Goal: Task Accomplishment & Management: Manage account settings

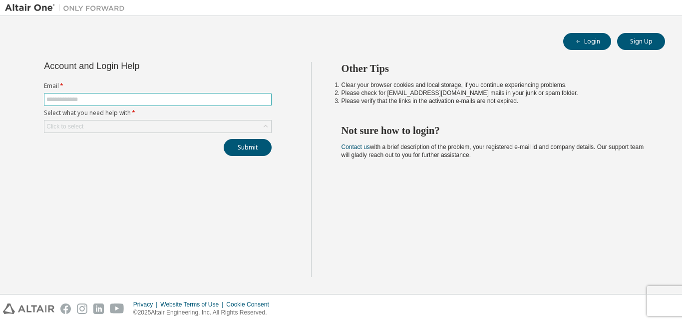
click at [106, 97] on input "text" at bounding box center [157, 99] width 223 height 8
type input "**********"
click at [133, 129] on div "Click to select" at bounding box center [157, 126] width 227 height 12
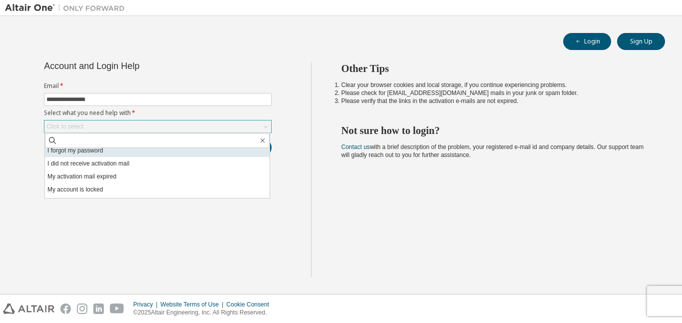
scroll to position [4, 0]
click at [164, 156] on li "I forgot my password" at bounding box center [157, 149] width 225 height 13
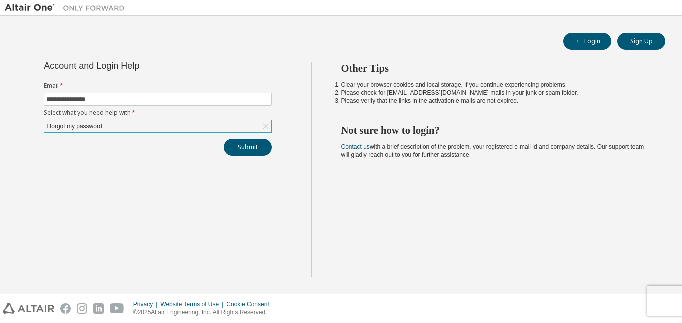
click at [264, 125] on icon at bounding box center [266, 126] width 10 height 10
click at [234, 126] on div "Click to select" at bounding box center [157, 126] width 227 height 12
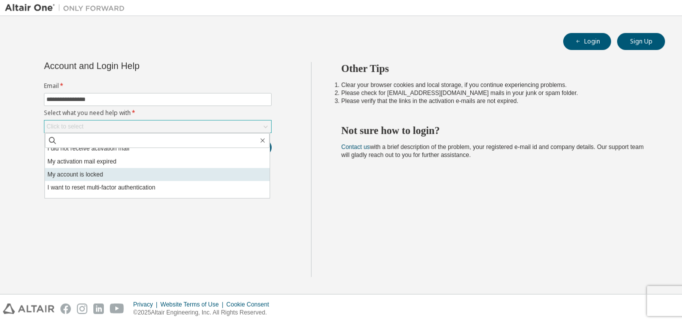
scroll to position [28, 0]
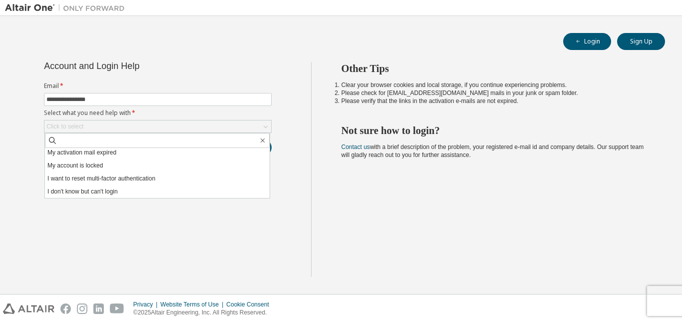
click at [176, 189] on li "I don't know but can't login" at bounding box center [157, 191] width 225 height 13
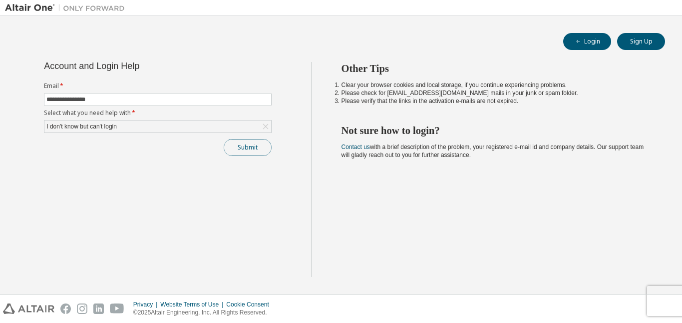
click at [256, 149] on button "Submit" at bounding box center [248, 147] width 48 height 17
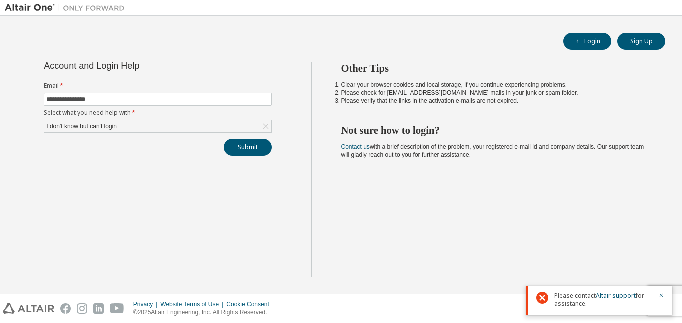
drag, startPoint x: 583, startPoint y: 304, endPoint x: 551, endPoint y: 297, distance: 32.7
click at [551, 297] on div "Please contact Altair support for assistance." at bounding box center [599, 300] width 146 height 29
copy span "Please contact Altair support for assistance."
click at [116, 128] on div "I don't know but can't login" at bounding box center [81, 126] width 73 height 11
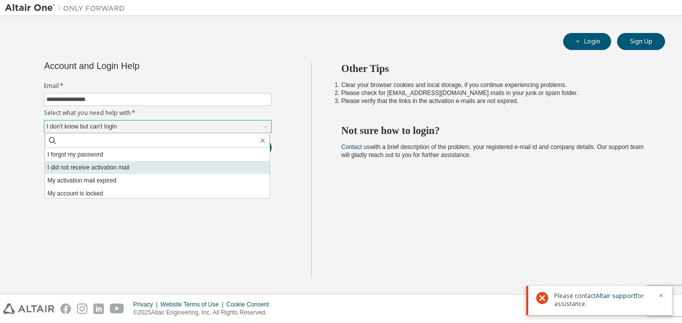
scroll to position [0, 0]
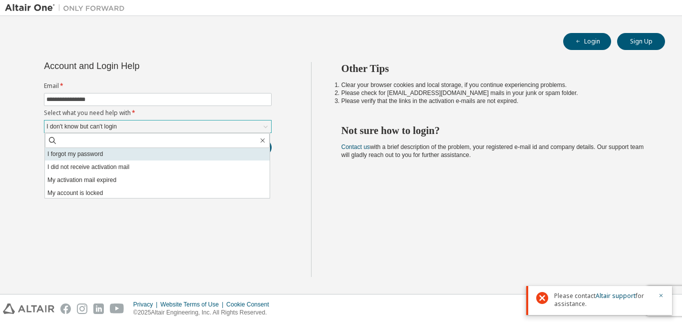
click at [179, 159] on li "I forgot my password" at bounding box center [157, 153] width 225 height 13
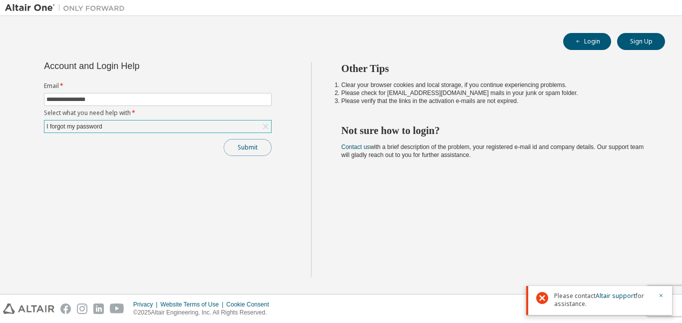
click at [231, 150] on button "Submit" at bounding box center [248, 147] width 48 height 17
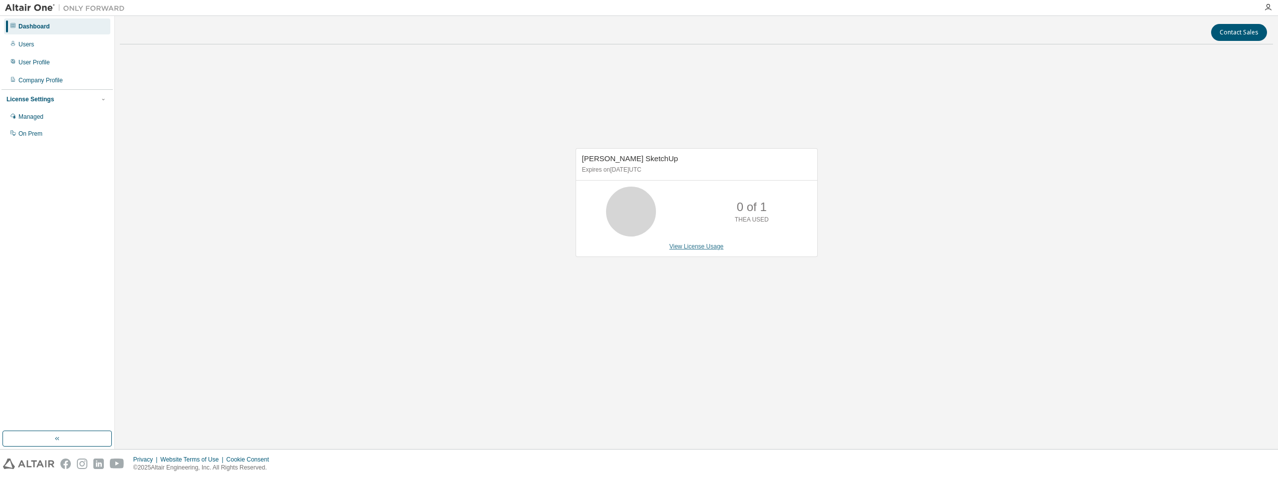
click at [706, 246] on link "View License Usage" at bounding box center [697, 246] width 54 height 7
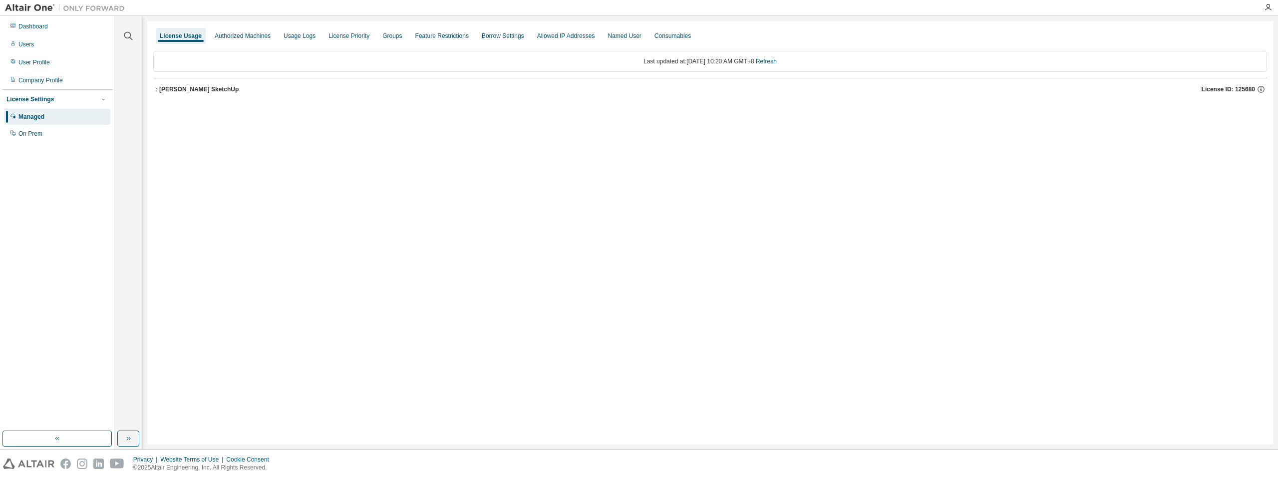
click at [156, 90] on icon "button" at bounding box center [156, 89] width 6 height 6
click at [560, 129] on div "0 of 1 used" at bounding box center [579, 130] width 90 height 9
click at [927, 130] on div "TheaRenderSketchUpFeature 0 of 1 used v25.0 Expire date: 2025-10-25" at bounding box center [713, 130] width 1090 height 9
click at [1255, 129] on icon "button" at bounding box center [1253, 130] width 9 height 9
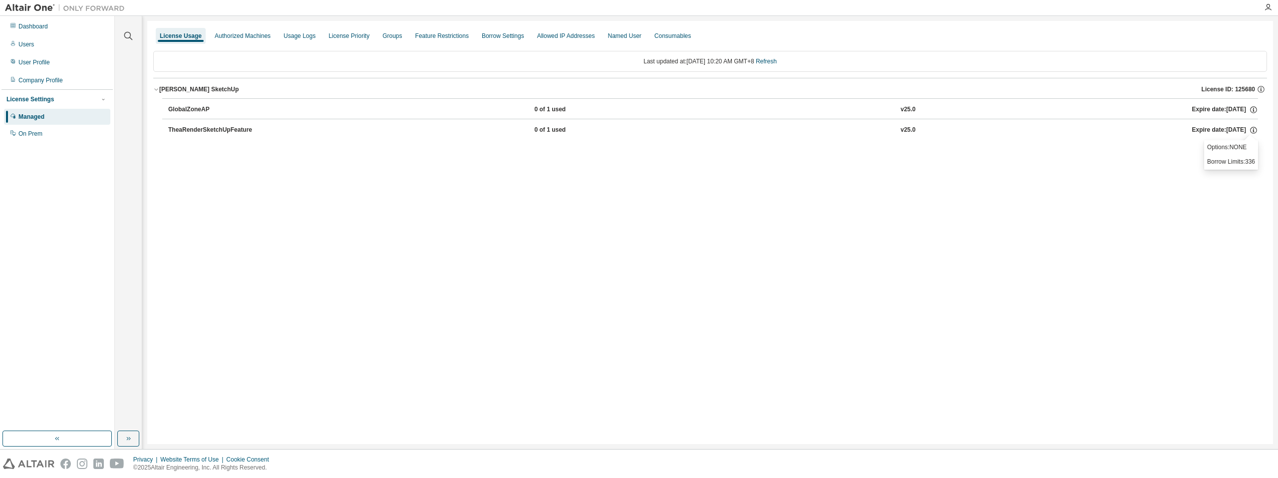
click at [384, 163] on div "License Usage Authorized Machines Usage Logs License Priority Groups Feature Re…" at bounding box center [710, 232] width 1126 height 423
click at [161, 89] on div "Thea Render SketchUp" at bounding box center [198, 89] width 79 height 8
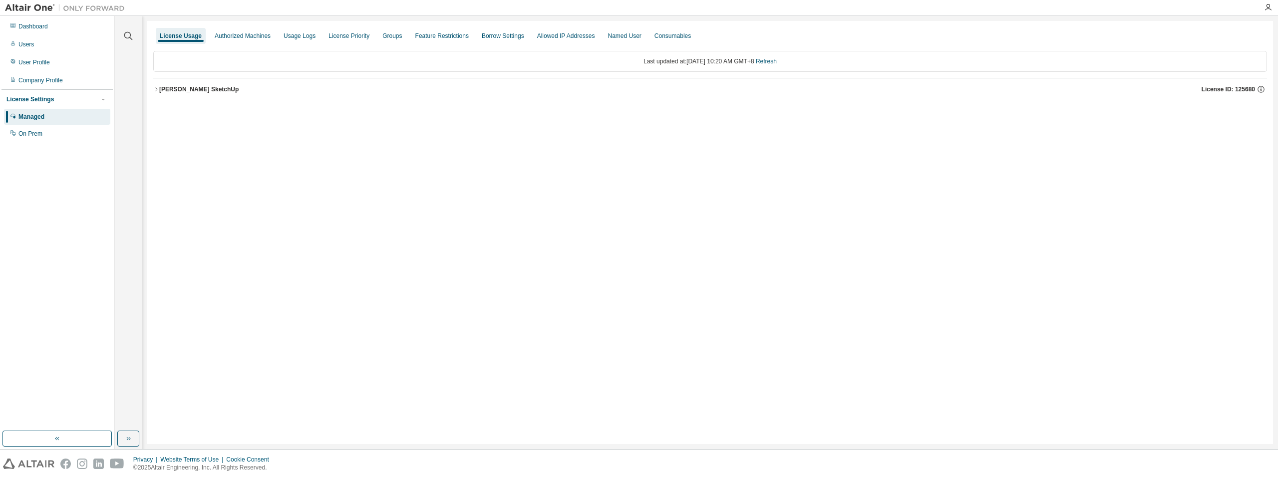
click at [219, 86] on div "Thea Render SketchUp" at bounding box center [198, 89] width 79 height 8
click at [1263, 89] on icon "button" at bounding box center [1261, 89] width 9 height 9
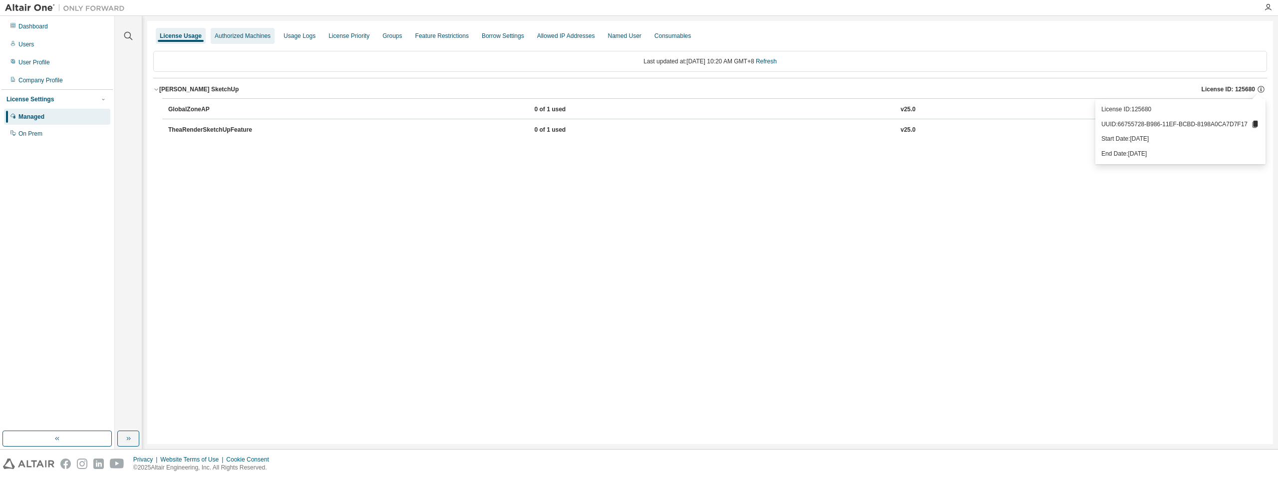
click at [259, 41] on div "Authorized Machines" at bounding box center [243, 36] width 64 height 16
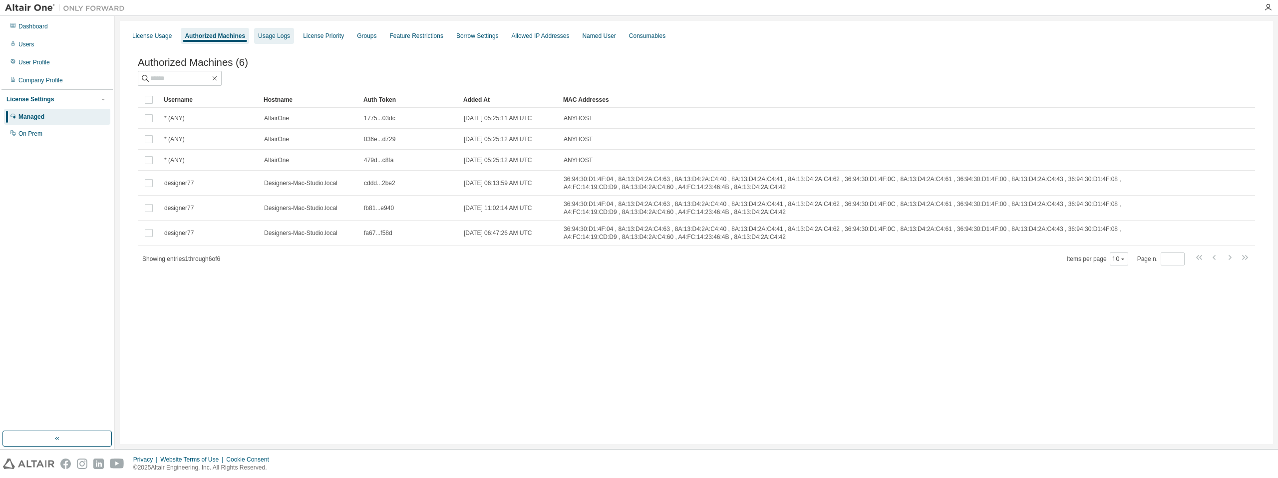
click at [290, 35] on div "Usage Logs" at bounding box center [274, 36] width 32 height 8
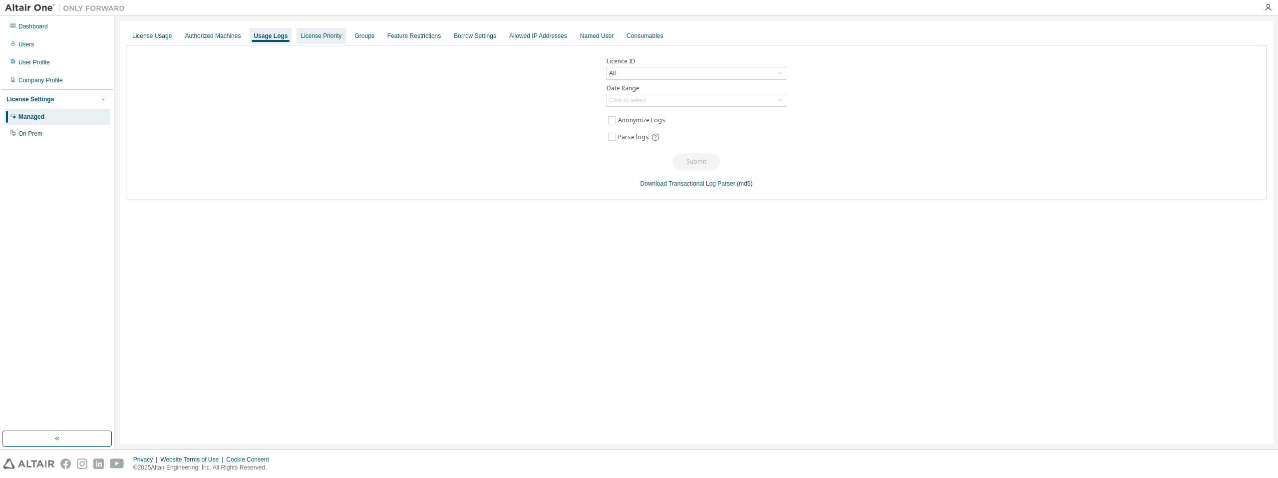
click at [331, 35] on div "License Priority" at bounding box center [321, 36] width 41 height 8
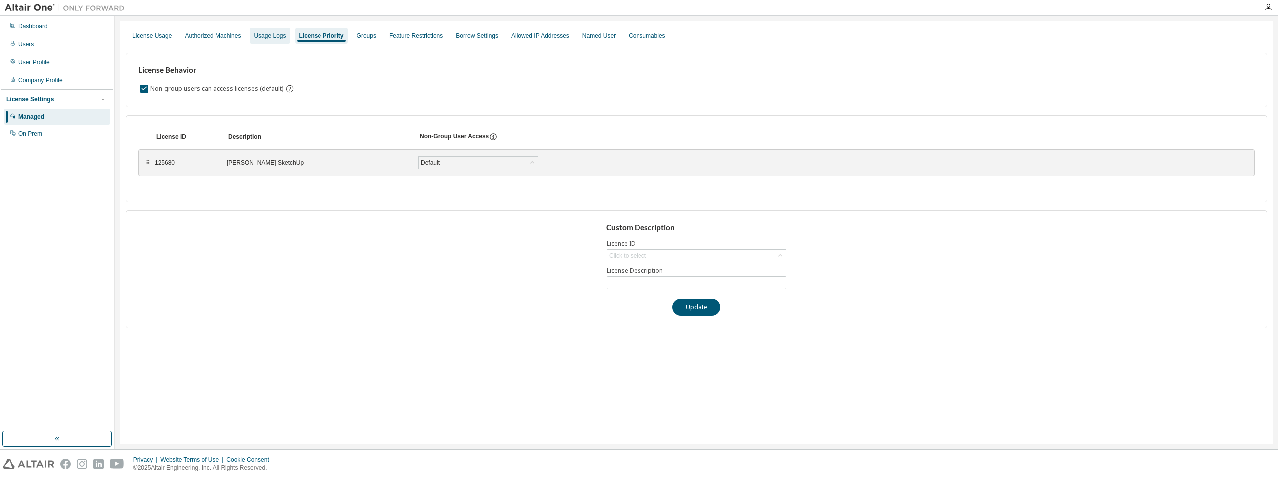
click at [279, 37] on div "Usage Logs" at bounding box center [270, 36] width 32 height 8
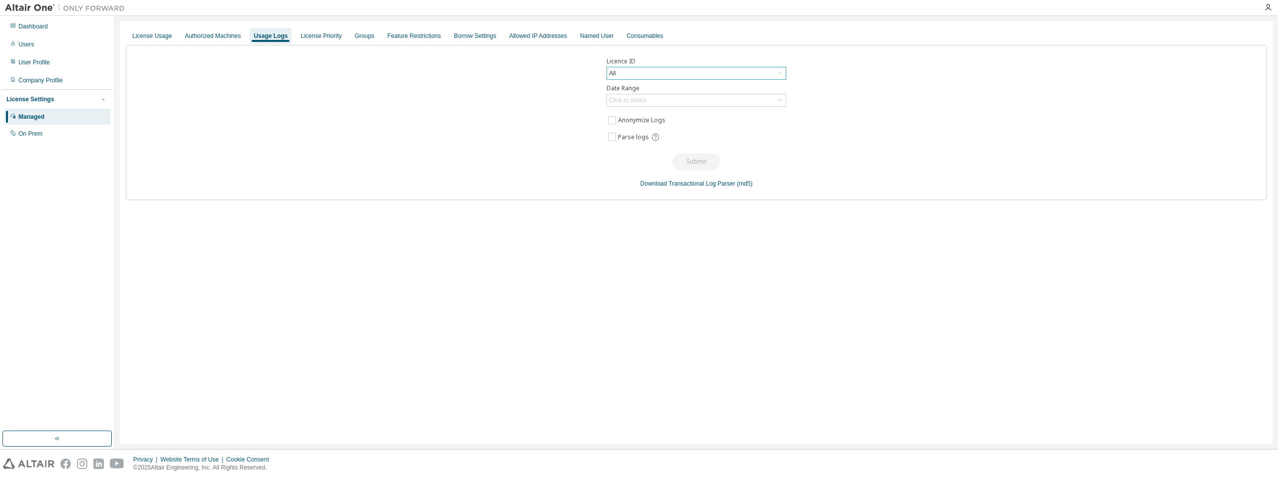
click at [656, 73] on div "All" at bounding box center [696, 73] width 179 height 12
click at [775, 116] on li "125680 - [PERSON_NAME] SketchUp" at bounding box center [696, 114] width 177 height 13
click at [646, 102] on div "Click to select" at bounding box center [627, 100] width 37 height 8
click at [713, 157] on li "Custom Date Range" at bounding box center [696, 154] width 177 height 13
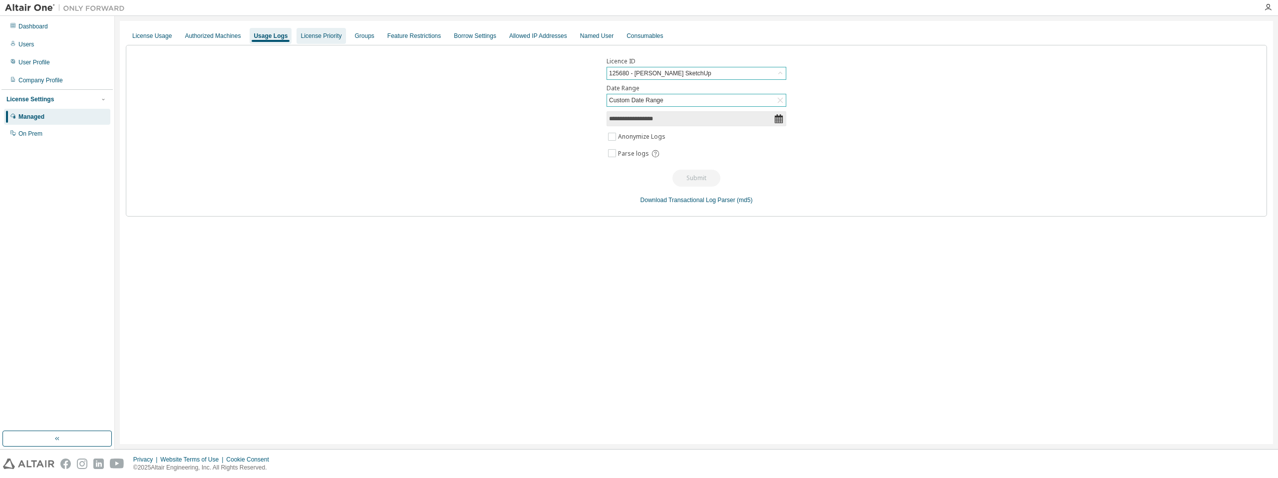
click at [342, 39] on div "License Priority" at bounding box center [321, 36] width 41 height 8
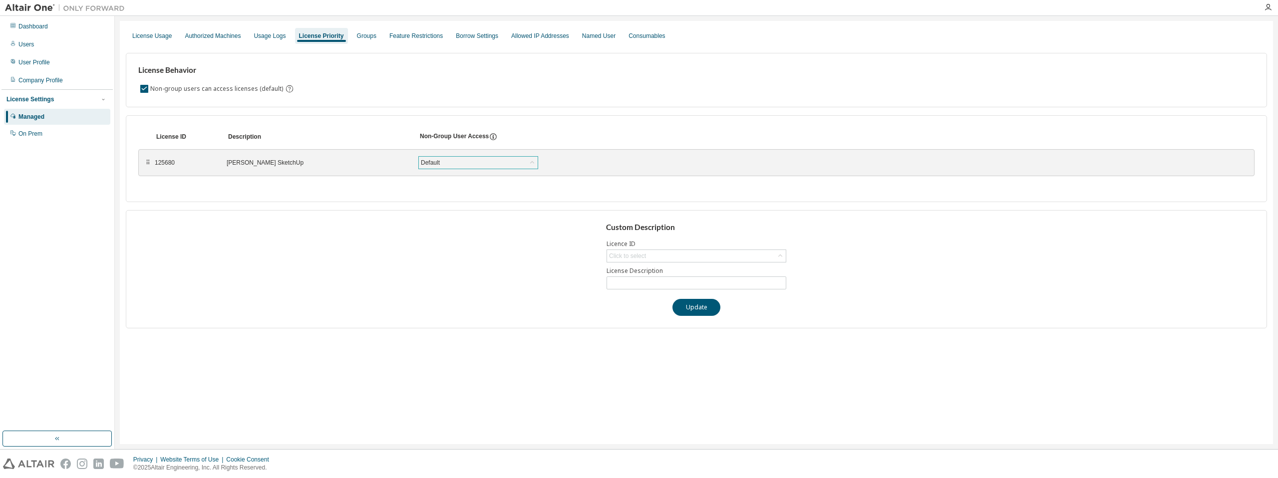
click at [471, 159] on div "Default" at bounding box center [478, 163] width 119 height 12
click at [587, 138] on div "License ID Description Non-Group User Access" at bounding box center [696, 137] width 1117 height 18
click at [498, 138] on icon at bounding box center [493, 136] width 9 height 9
click at [681, 253] on div "Click to select" at bounding box center [696, 256] width 179 height 12
click at [695, 283] on li "125680 - Thea Render SketchUp" at bounding box center [696, 284] width 177 height 13
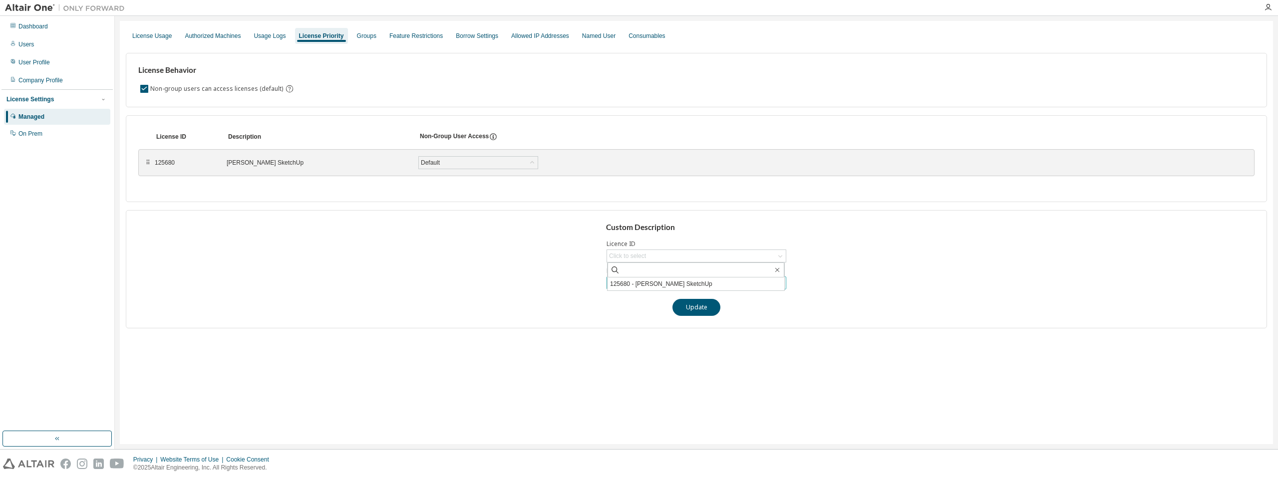
type input "**********"
click at [367, 36] on div "Groups" at bounding box center [366, 36] width 19 height 8
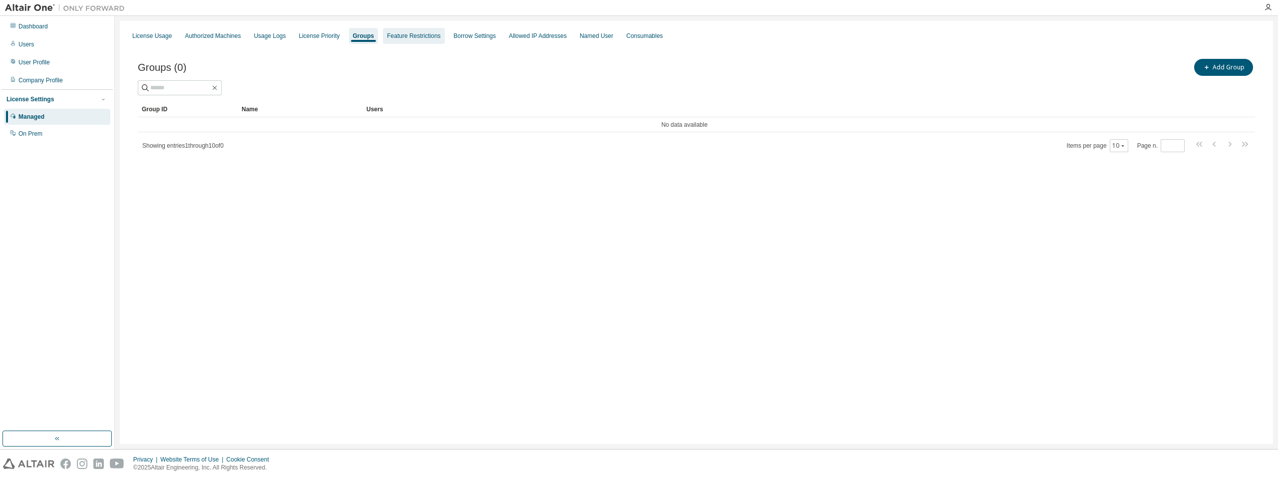
click at [438, 35] on div "Feature Restrictions" at bounding box center [413, 36] width 53 height 8
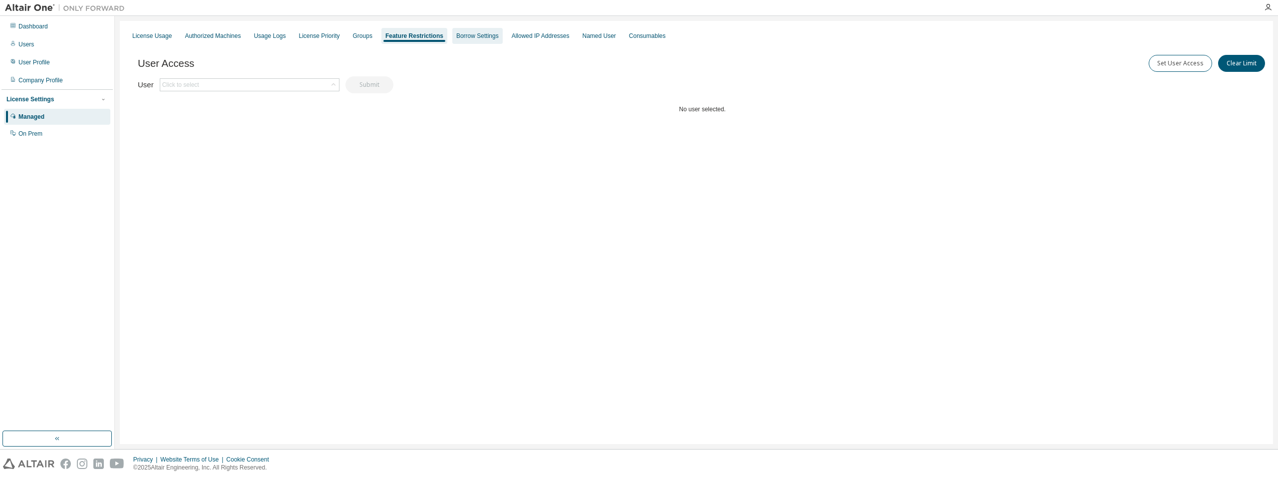
click at [483, 36] on div "Borrow Settings" at bounding box center [477, 36] width 42 height 8
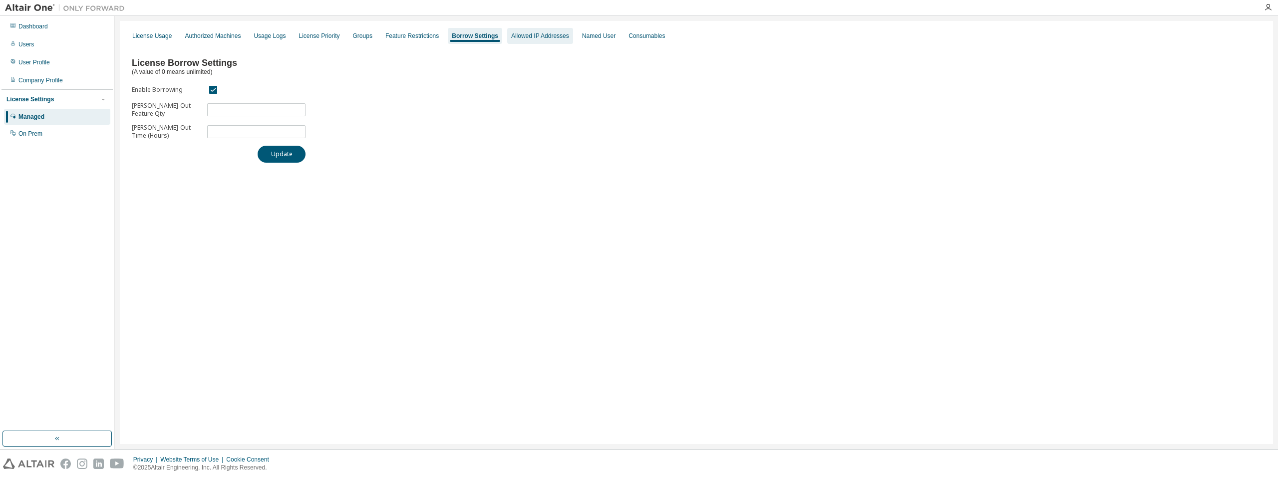
click at [541, 37] on div "Allowed IP Addresses" at bounding box center [540, 36] width 58 height 8
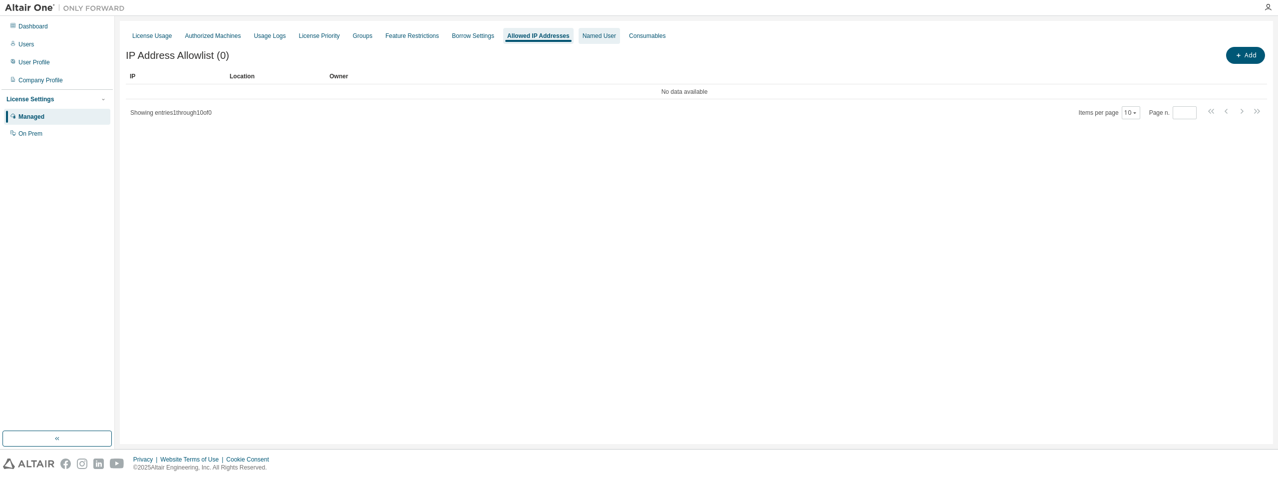
click at [616, 39] on div "Named User" at bounding box center [599, 36] width 33 height 8
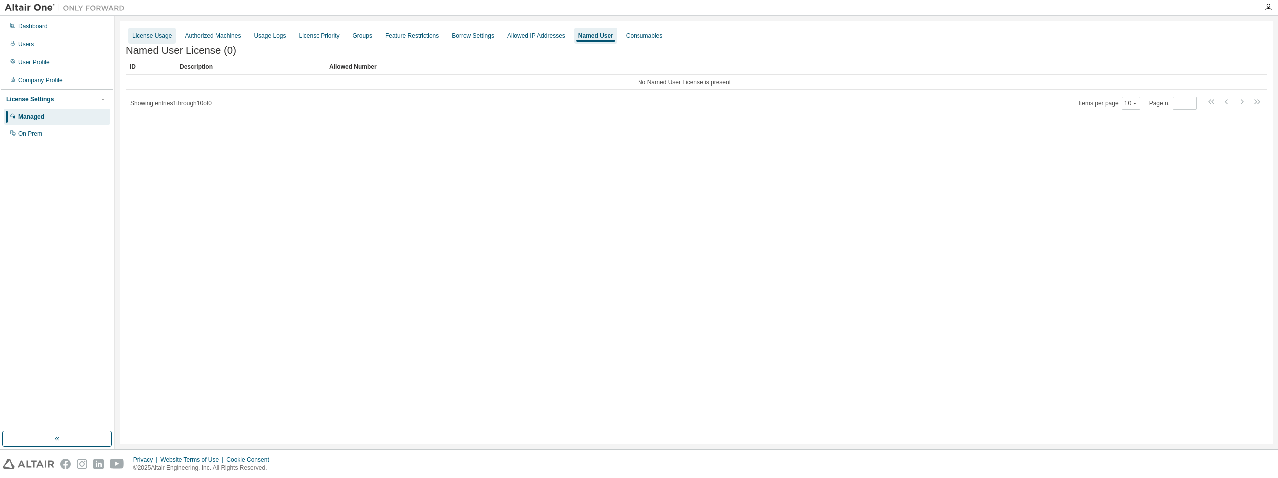
click at [163, 36] on div "License Usage" at bounding box center [151, 36] width 39 height 8
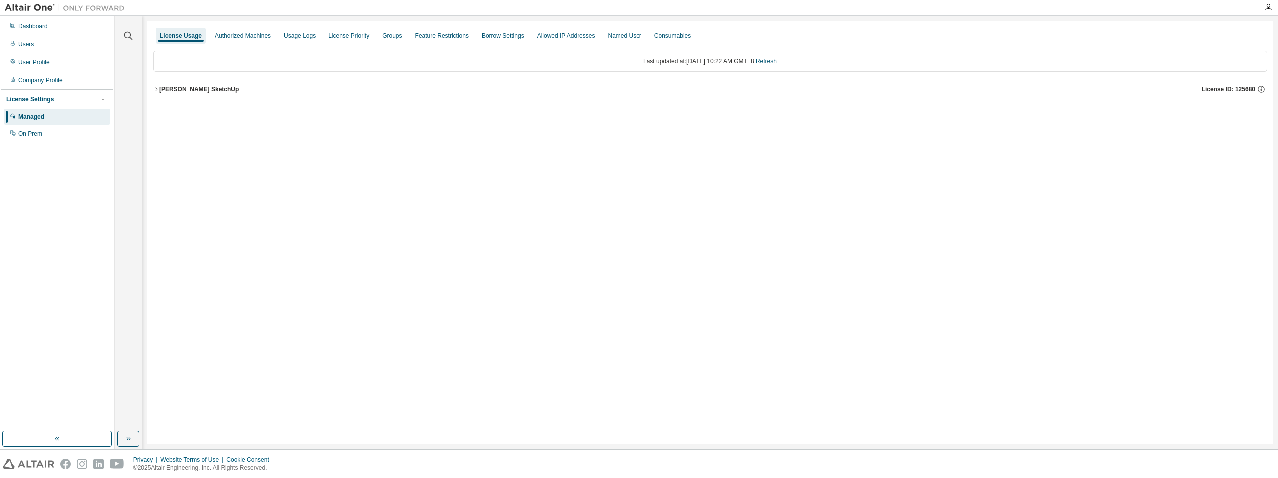
click at [214, 92] on div "Thea Render SketchUp" at bounding box center [198, 89] width 79 height 8
click at [620, 134] on div "TheaRenderSketchUpFeature 0 of 1 used v25.0 Expire date: 2025-10-25" at bounding box center [713, 130] width 1090 height 9
click at [287, 129] on div "TheaRenderSketchUpFeature 0 of 1 used v25.0 Expire date: 2025-10-25" at bounding box center [713, 130] width 1090 height 9
click at [189, 133] on div "TheaRenderSketchUpFeature" at bounding box center [213, 130] width 90 height 9
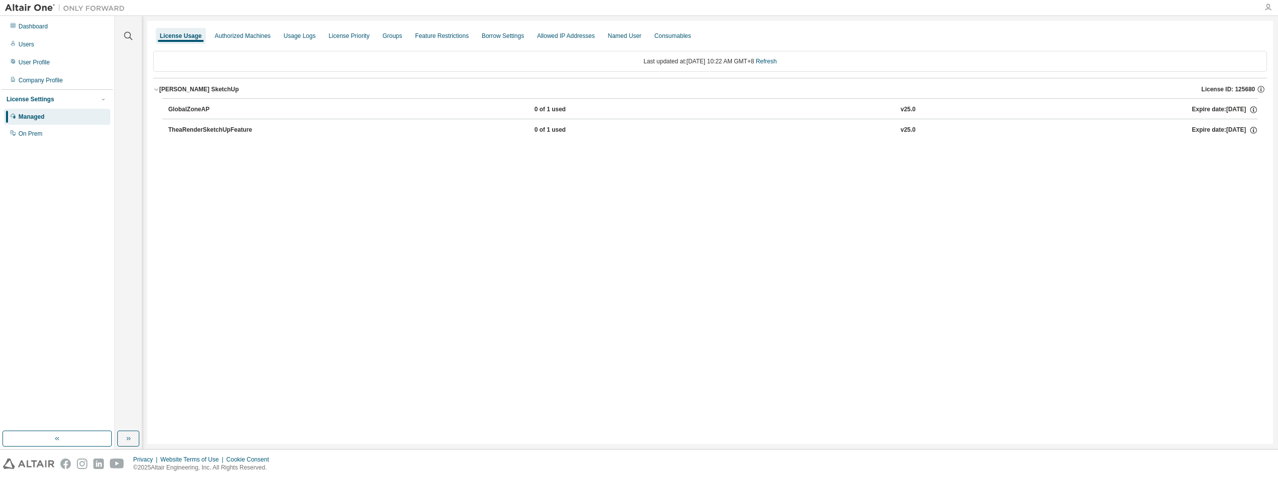
click at [1266, 5] on icon "button" at bounding box center [1268, 7] width 8 height 8
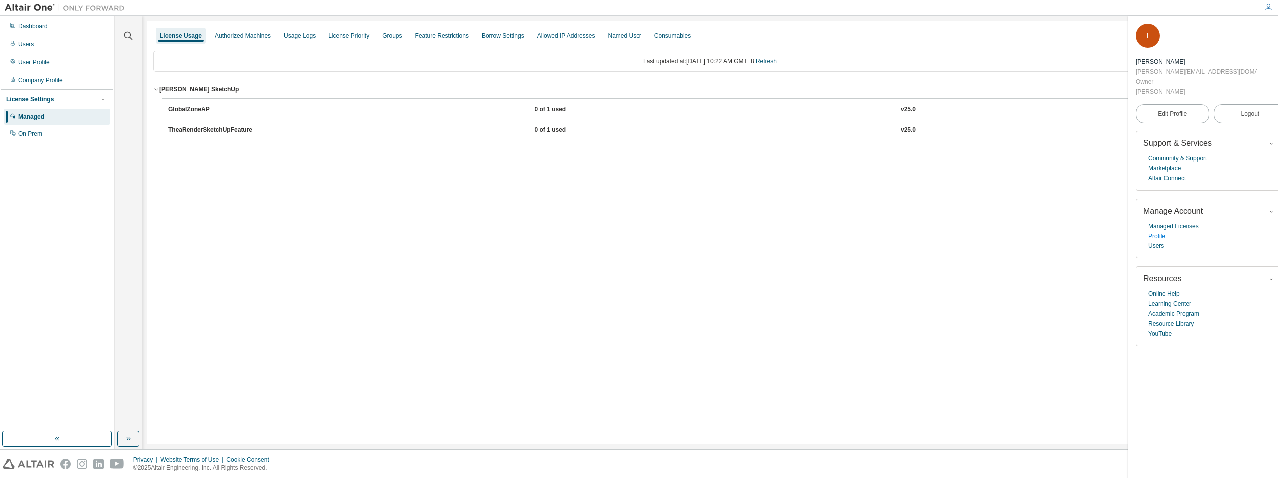
click at [1151, 231] on link "Profile" at bounding box center [1156, 236] width 17 height 10
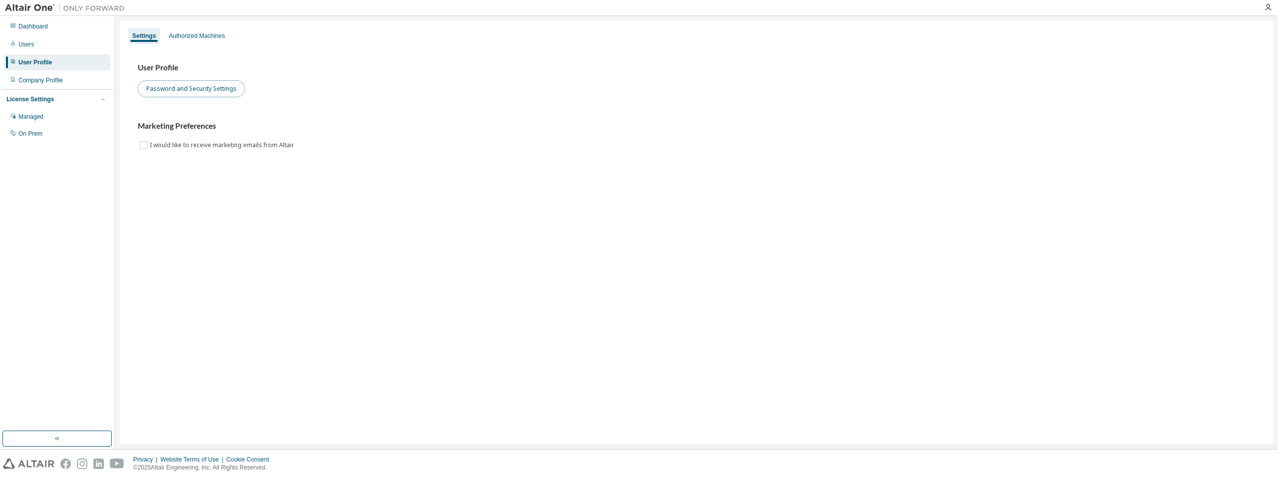
click at [207, 89] on button "Password and Security Settings" at bounding box center [191, 88] width 107 height 17
click at [39, 115] on div "Managed" at bounding box center [30, 117] width 25 height 8
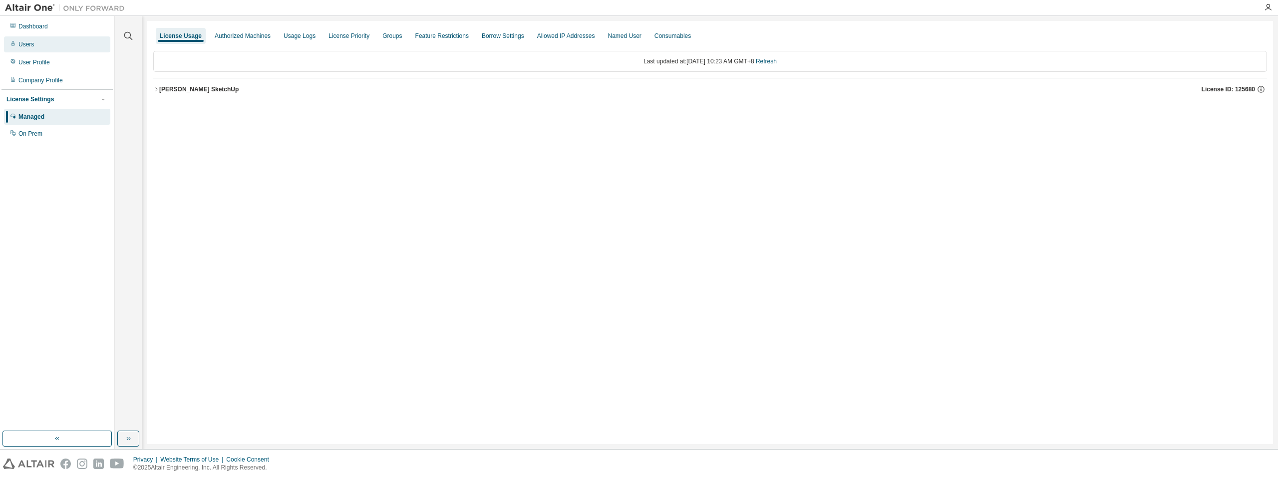
click at [46, 47] on div "Users" at bounding box center [57, 44] width 106 height 16
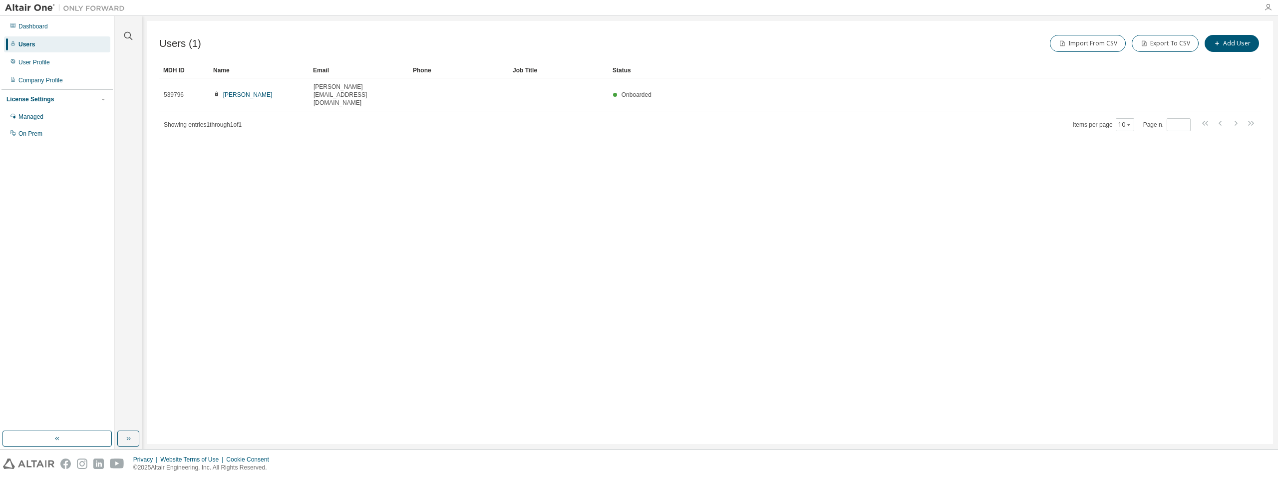
click at [1267, 8] on icon "button" at bounding box center [1268, 7] width 8 height 8
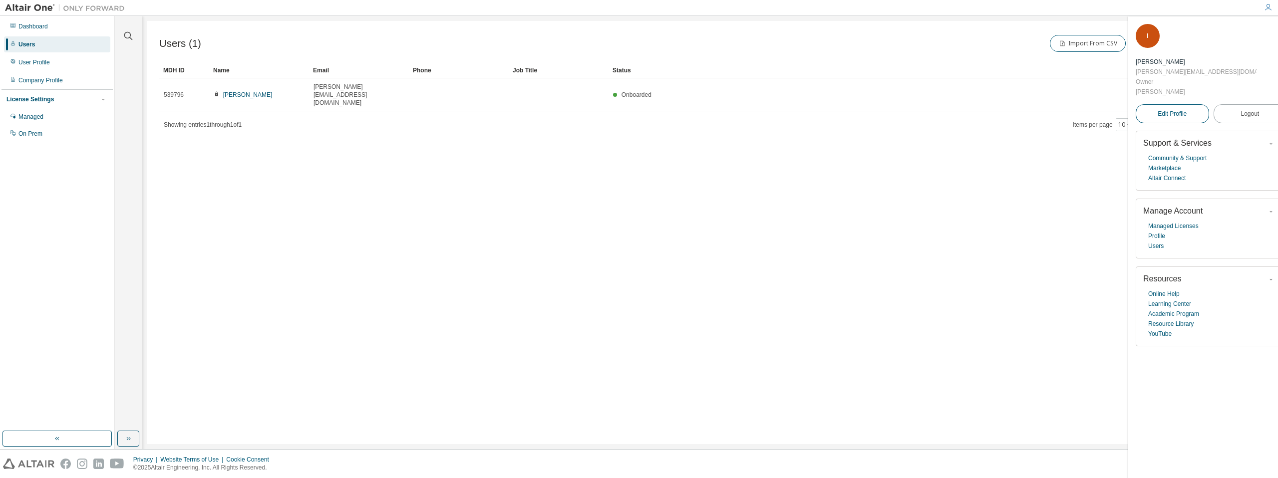
click at [1173, 110] on span "Edit Profile" at bounding box center [1172, 114] width 29 height 8
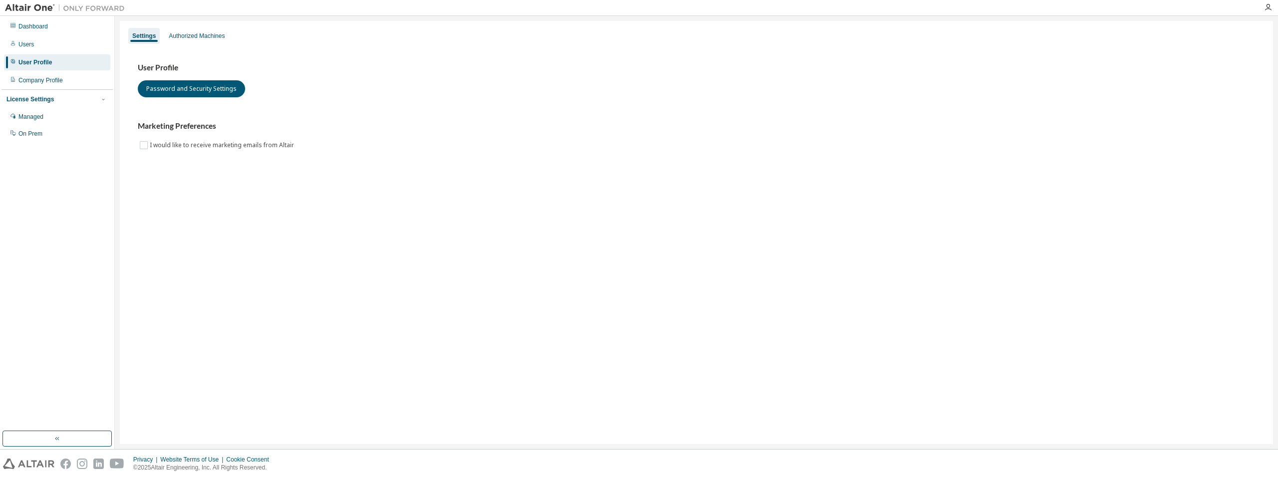
click at [1273, 8] on div at bounding box center [1268, 7] width 20 height 8
click at [1271, 8] on icon "button" at bounding box center [1268, 7] width 8 height 8
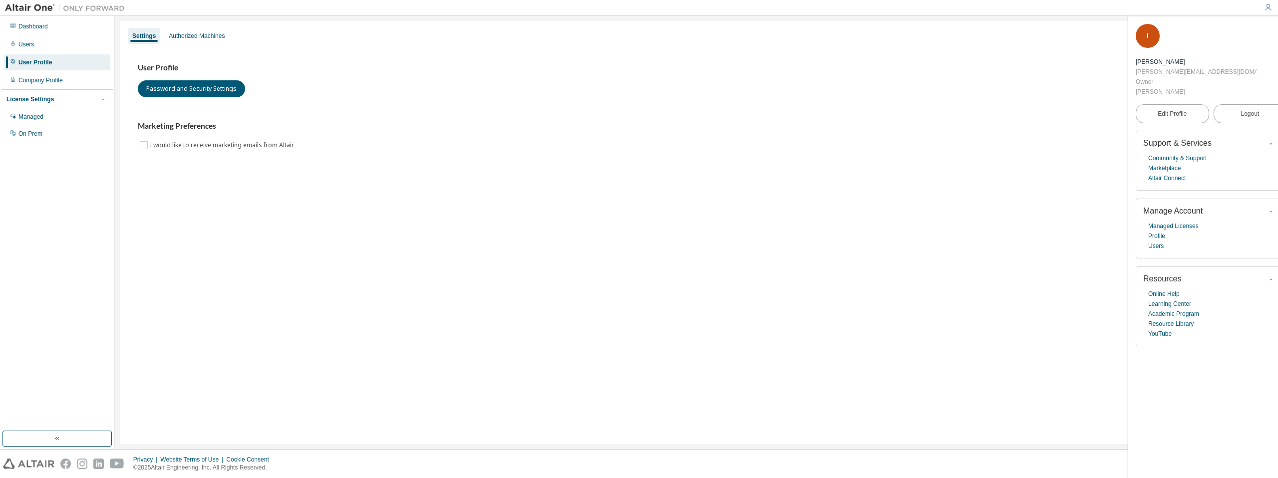
click at [1181, 207] on span "Manage Account" at bounding box center [1172, 211] width 59 height 8
click at [1162, 231] on link "Profile" at bounding box center [1156, 236] width 17 height 10
click at [1159, 241] on link "Users" at bounding box center [1155, 246] width 15 height 10
drag, startPoint x: 1135, startPoint y: 45, endPoint x: 1147, endPoint y: 45, distance: 12.5
click at [1137, 45] on div "I Isaac chan Isaac@plugdp.com Owner Isaac chan Edit Profile Logout Support & Se…" at bounding box center [1212, 247] width 166 height 462
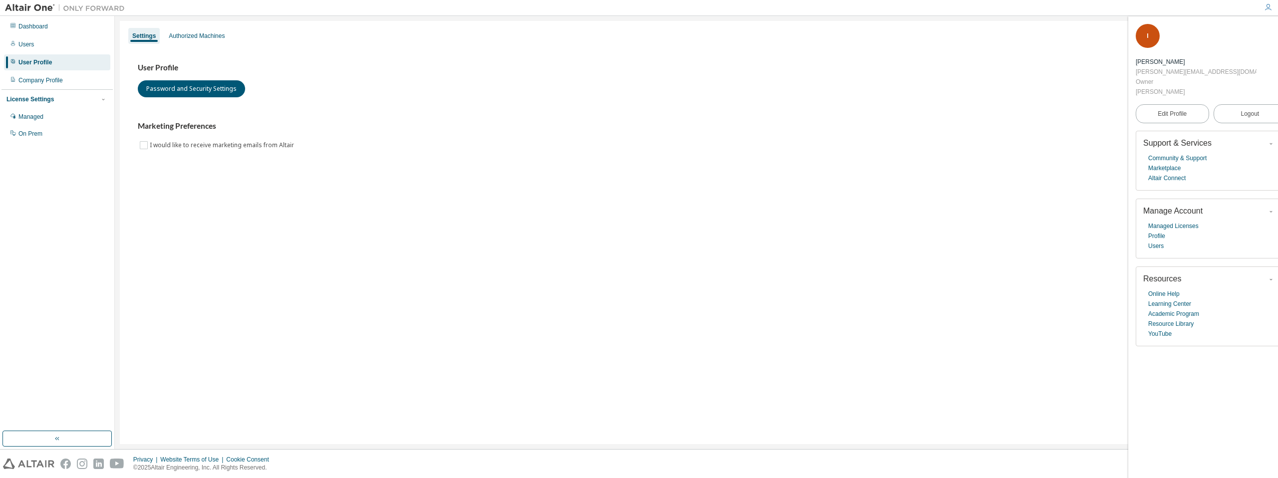
click at [1147, 39] on span "I" at bounding box center [1147, 35] width 1 height 7
drag, startPoint x: 1181, startPoint y: 53, endPoint x: 1185, endPoint y: 60, distance: 8.5
click at [1181, 57] on div "Isaac chan Isaac@plugdp.com Owner Isaac chan" at bounding box center [1196, 77] width 121 height 40
click at [1185, 87] on div "Isaac chan" at bounding box center [1196, 92] width 121 height 10
click at [1268, 209] on icon "button" at bounding box center [1271, 212] width 6 height 6
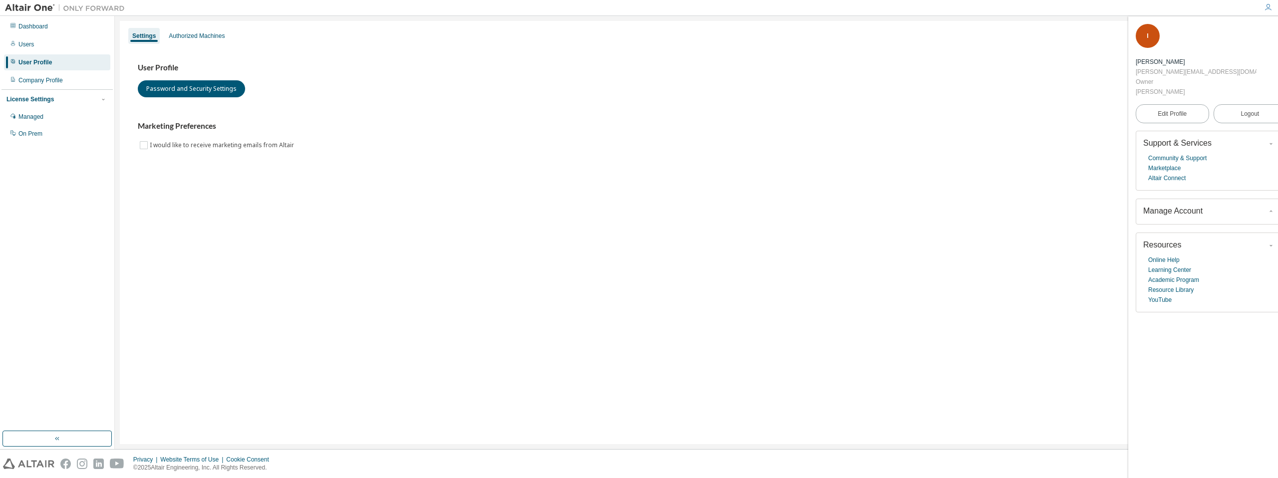
drag, startPoint x: 1256, startPoint y: 178, endPoint x: 1249, endPoint y: 180, distance: 7.3
click at [1268, 209] on icon "button" at bounding box center [1271, 212] width 6 height 6
click at [1180, 221] on link "Managed Licenses" at bounding box center [1173, 226] width 50 height 10
click at [918, 119] on div "User Profile Password and Security Settings Marketing Preferences I would like …" at bounding box center [697, 107] width 1118 height 88
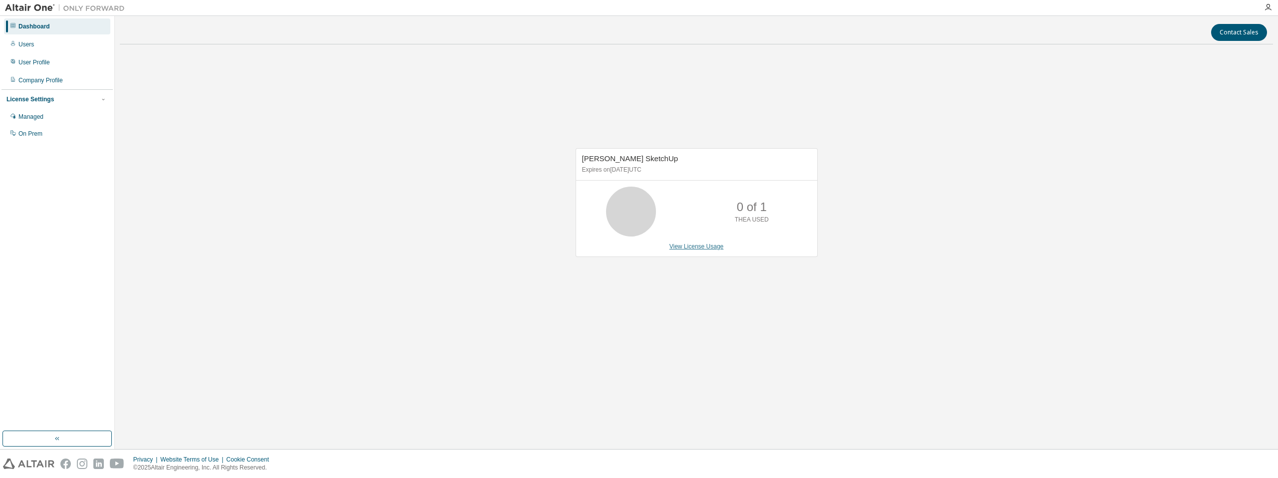
click at [712, 248] on link "View License Usage" at bounding box center [697, 246] width 54 height 7
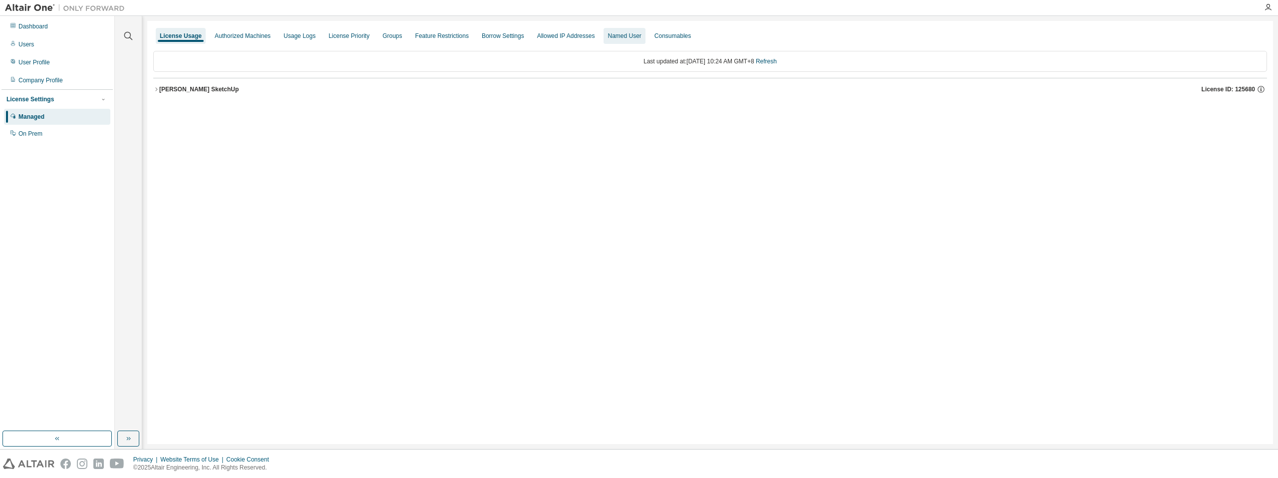
click at [641, 38] on div "Named User" at bounding box center [624, 36] width 33 height 8
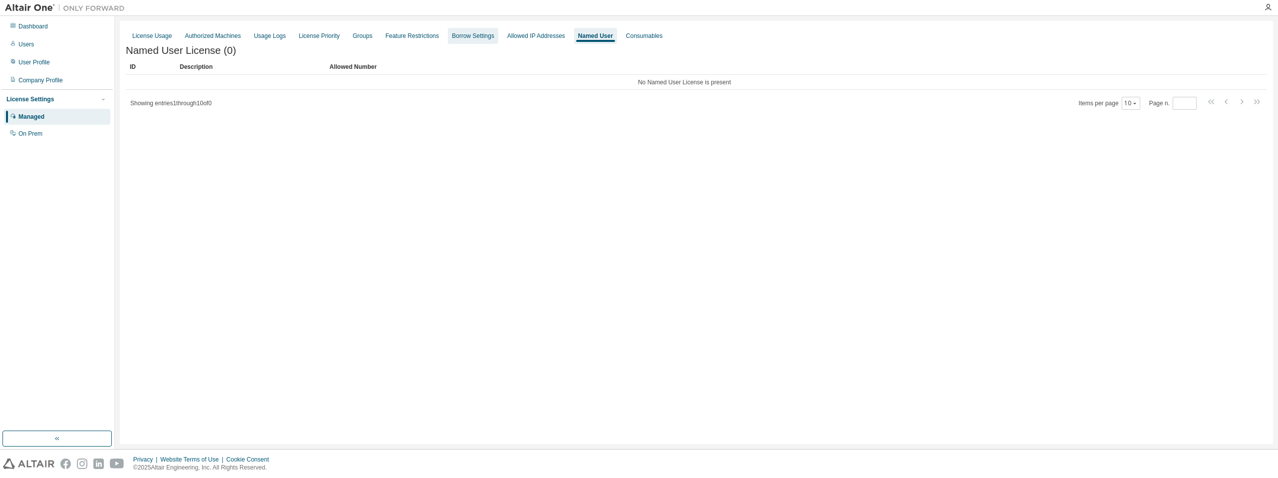
click at [493, 42] on div "Borrow Settings" at bounding box center [473, 36] width 50 height 16
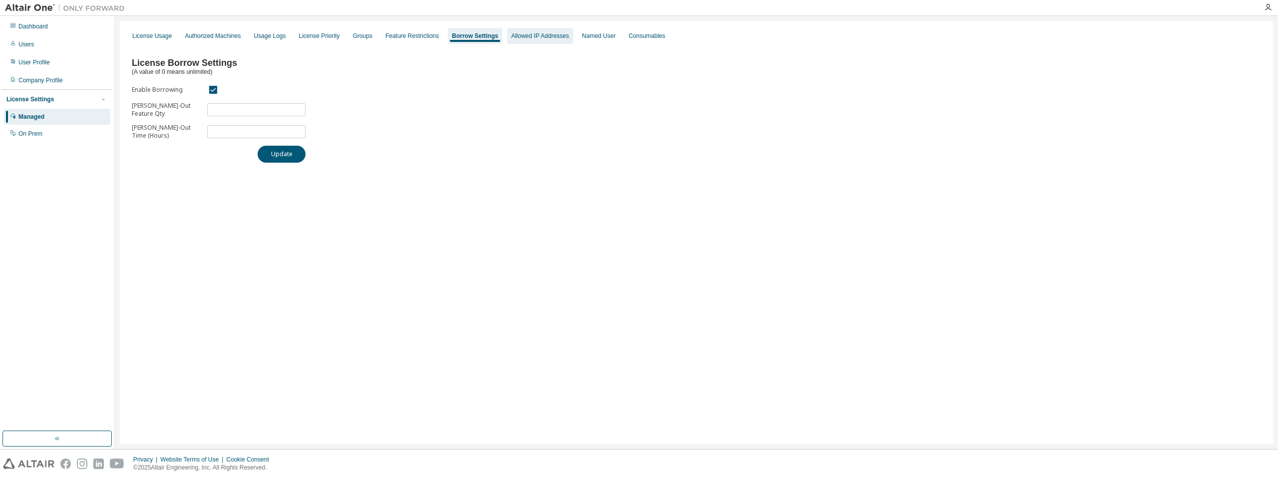
click at [552, 40] on div "Allowed IP Addresses" at bounding box center [540, 36] width 66 height 16
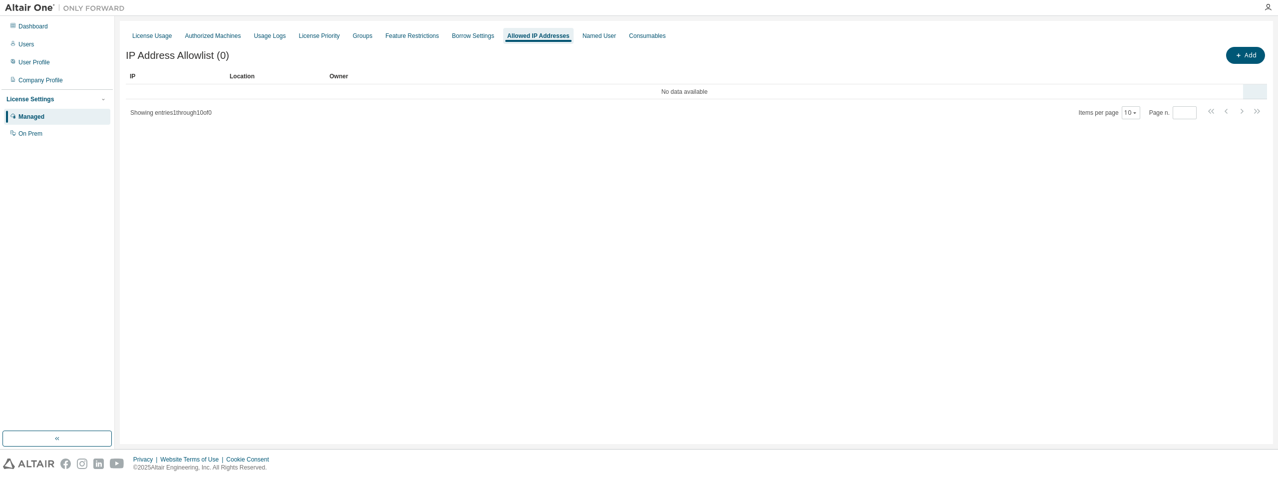
click at [705, 89] on td "No data available" at bounding box center [685, 91] width 1118 height 15
drag, startPoint x: 713, startPoint y: 91, endPoint x: 610, endPoint y: 90, distance: 103.4
click at [610, 90] on td "No data available" at bounding box center [685, 91] width 1118 height 15
click at [1242, 50] on button "Add" at bounding box center [1245, 55] width 39 height 17
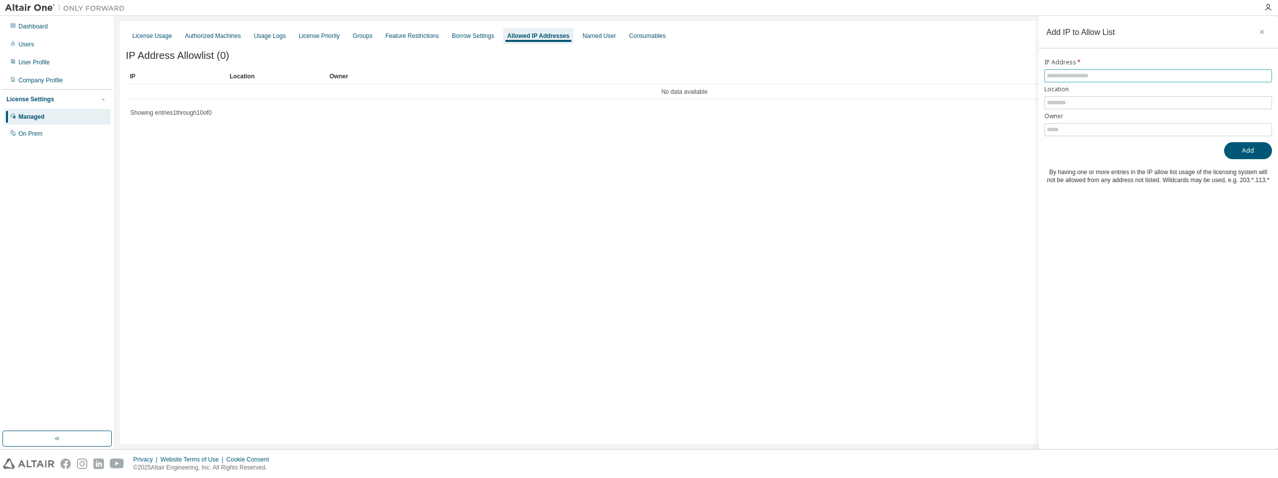
click at [1068, 79] on input "text" at bounding box center [1158, 76] width 223 height 8
click at [1079, 103] on input "text" at bounding box center [1158, 103] width 223 height 8
click at [1081, 130] on input "text" at bounding box center [1158, 130] width 223 height 8
click at [155, 33] on div "License Usage" at bounding box center [151, 36] width 39 height 8
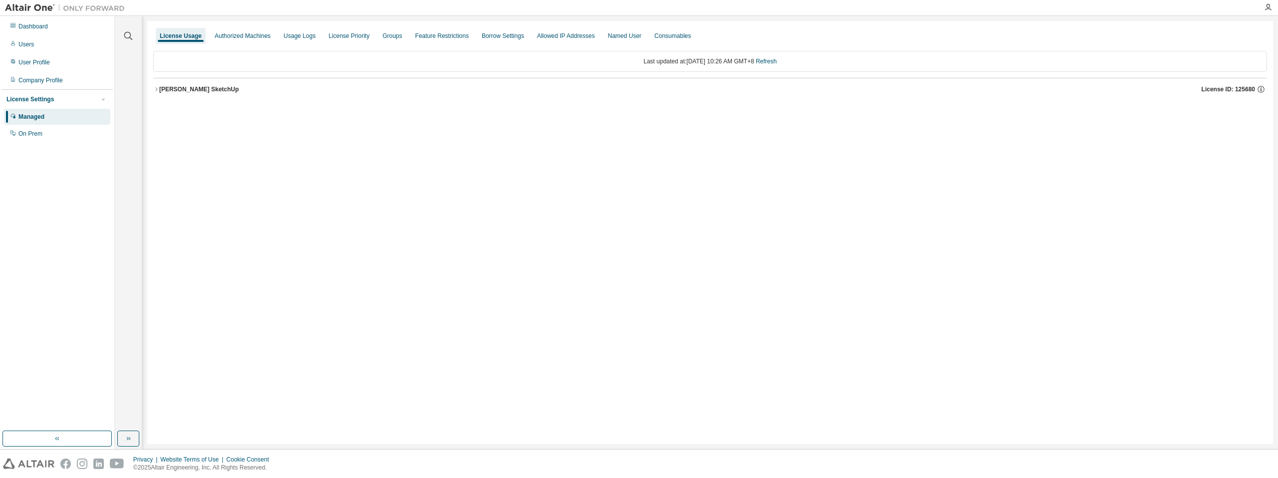
click at [1237, 88] on span "License ID: 125680" at bounding box center [1228, 89] width 53 height 8
click at [234, 130] on div "TheaRenderSketchUpFeature" at bounding box center [213, 130] width 90 height 9
click at [1255, 130] on icon "button" at bounding box center [1253, 130] width 9 height 9
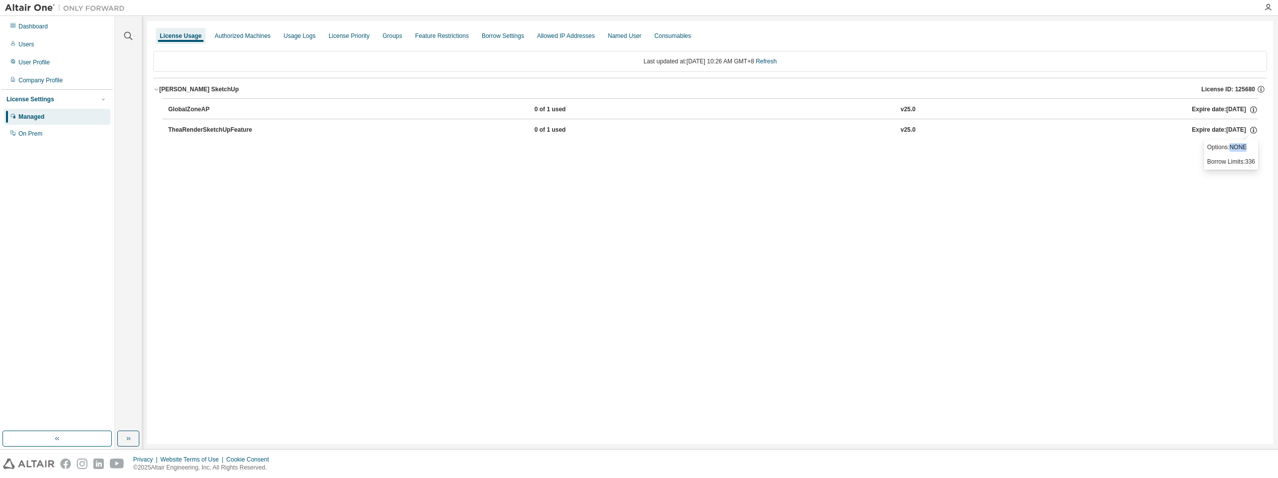
drag, startPoint x: 1227, startPoint y: 148, endPoint x: 1250, endPoint y: 148, distance: 23.0
click at [1250, 148] on p "Options: NONE" at bounding box center [1231, 147] width 48 height 8
click at [341, 35] on div "License Priority" at bounding box center [349, 36] width 41 height 8
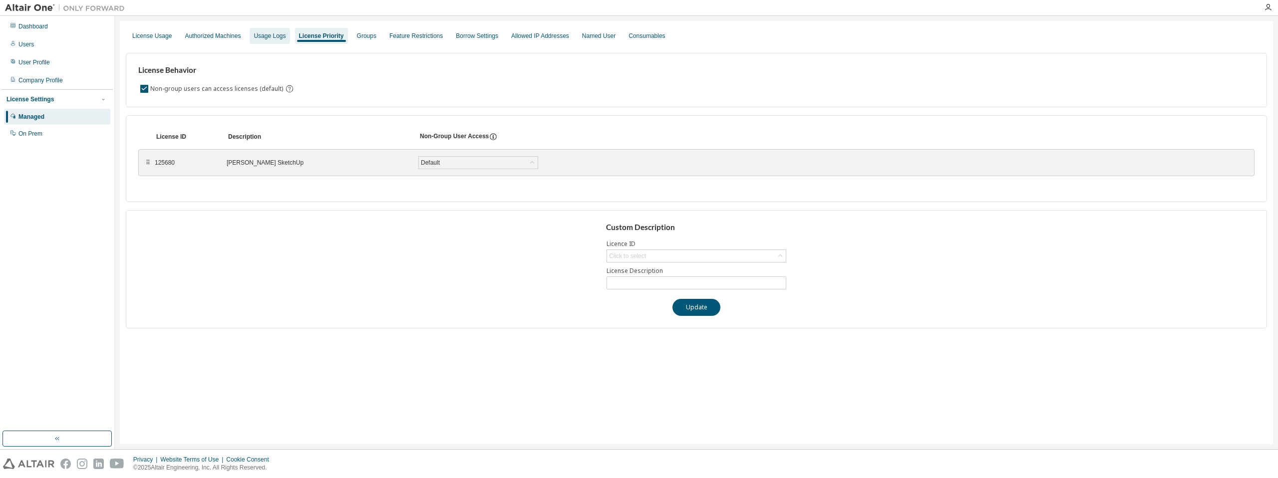
click at [278, 36] on div "Usage Logs" at bounding box center [270, 36] width 32 height 8
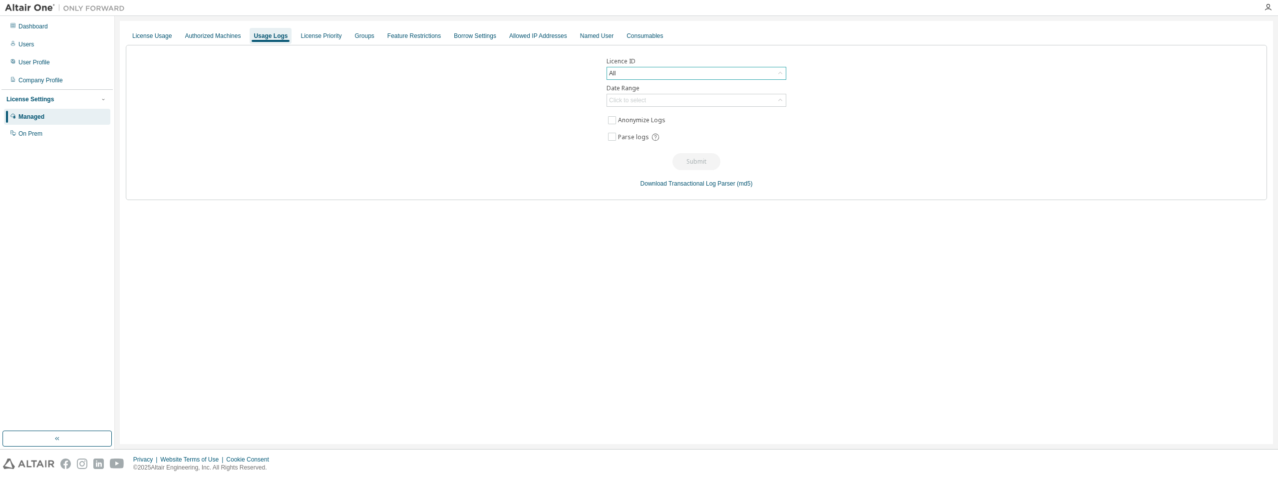
click at [687, 71] on div "All" at bounding box center [696, 73] width 179 height 12
click at [671, 103] on li "All" at bounding box center [696, 101] width 177 height 13
click at [633, 99] on div "Click to select" at bounding box center [627, 100] width 37 height 8
click at [451, 139] on div "Licence ID All Date Range Click to select Last 30 days Year to date Custom Date…" at bounding box center [696, 122] width 1141 height 155
click at [61, 42] on div "Users" at bounding box center [57, 44] width 106 height 16
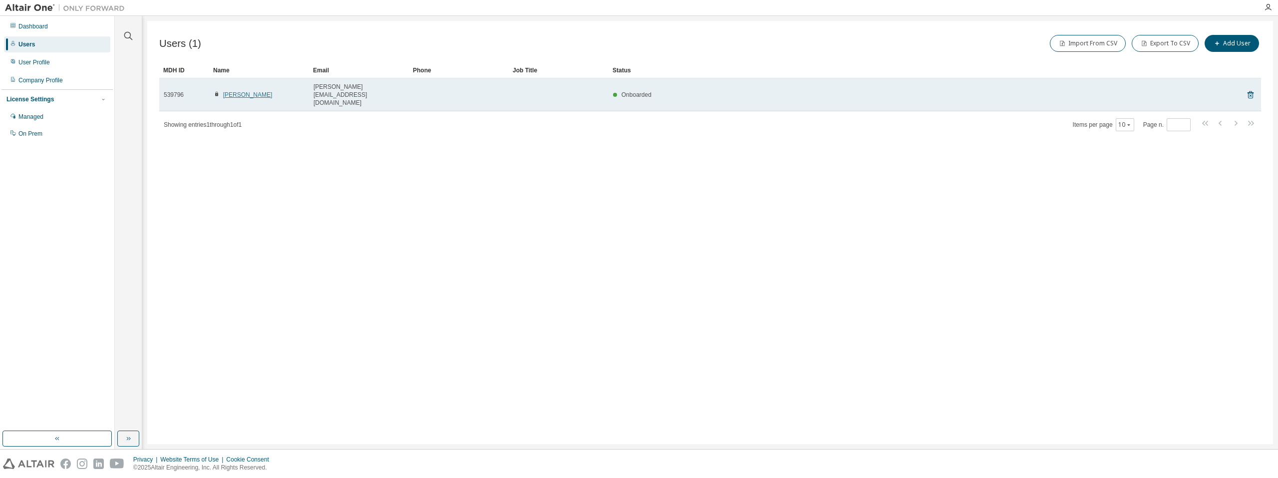
click at [241, 91] on link "Isaac chan" at bounding box center [247, 94] width 49 height 7
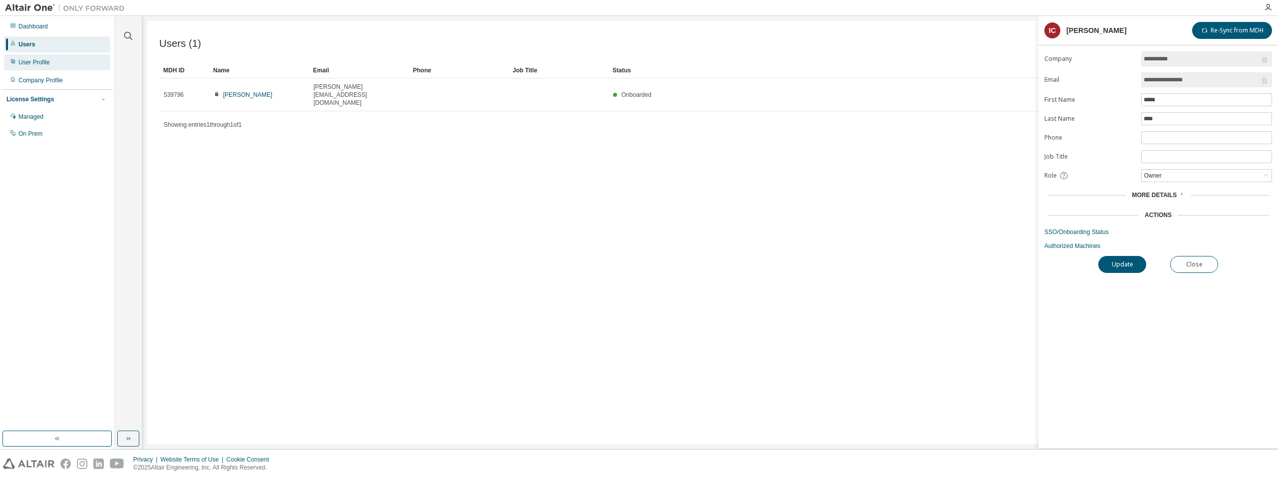
click at [46, 60] on div "User Profile" at bounding box center [33, 62] width 31 height 8
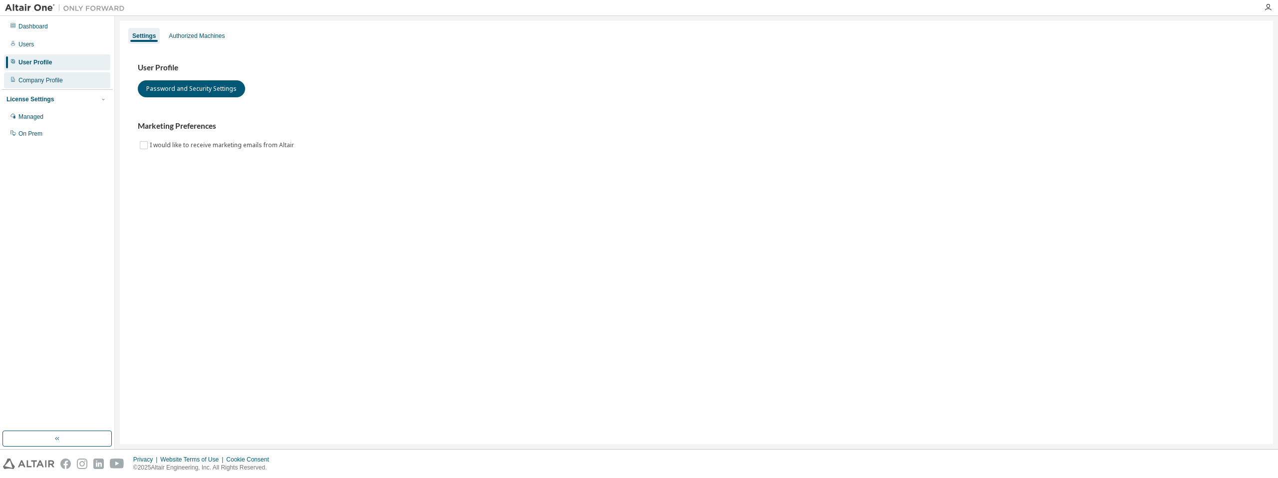
click at [53, 78] on div "Company Profile" at bounding box center [40, 80] width 44 height 8
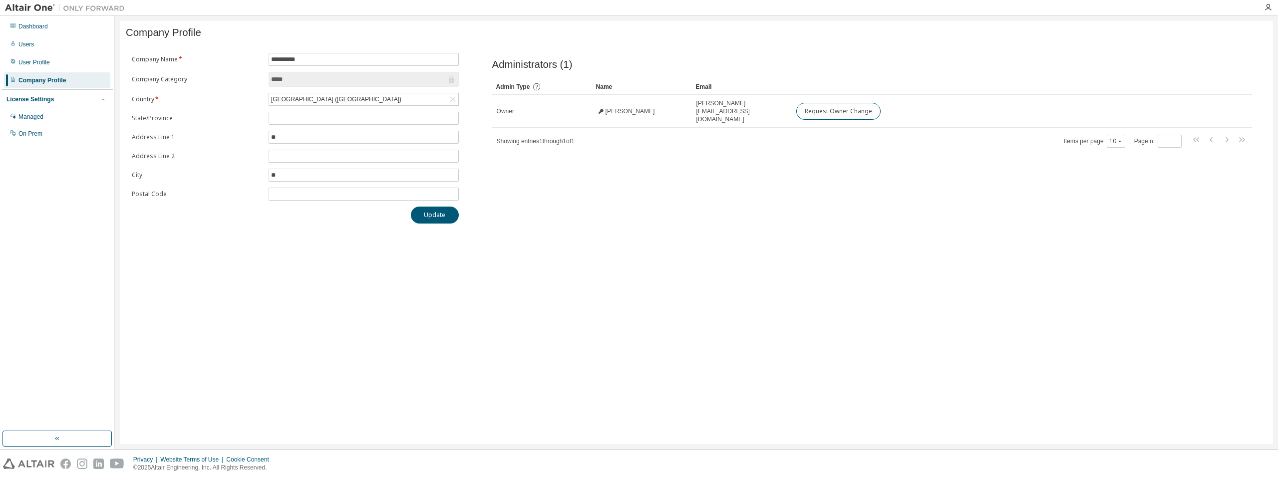
click at [106, 98] on icon "button" at bounding box center [103, 99] width 6 height 6
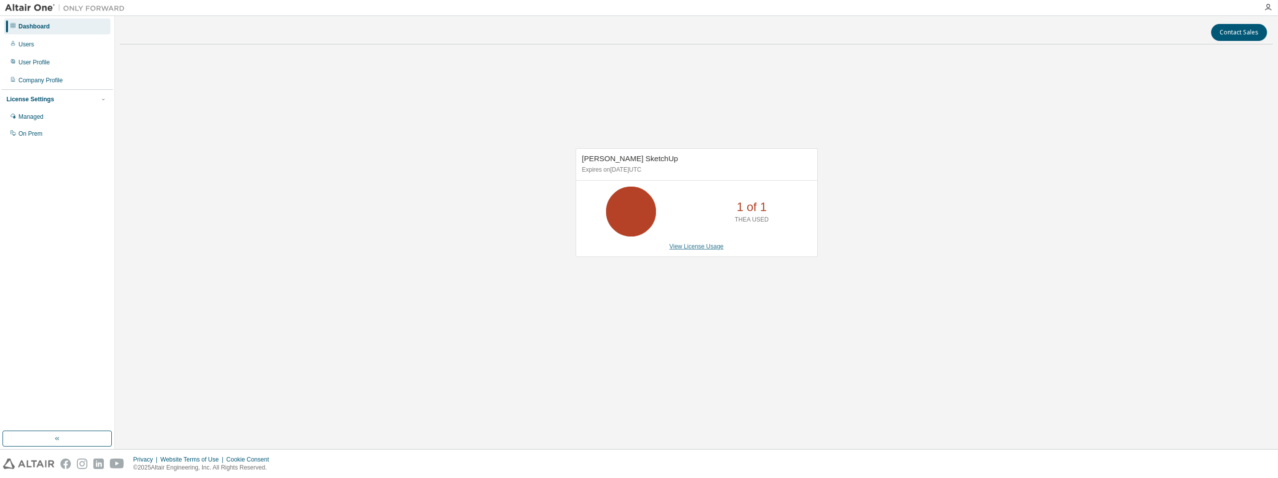
click at [709, 248] on link "View License Usage" at bounding box center [697, 246] width 54 height 7
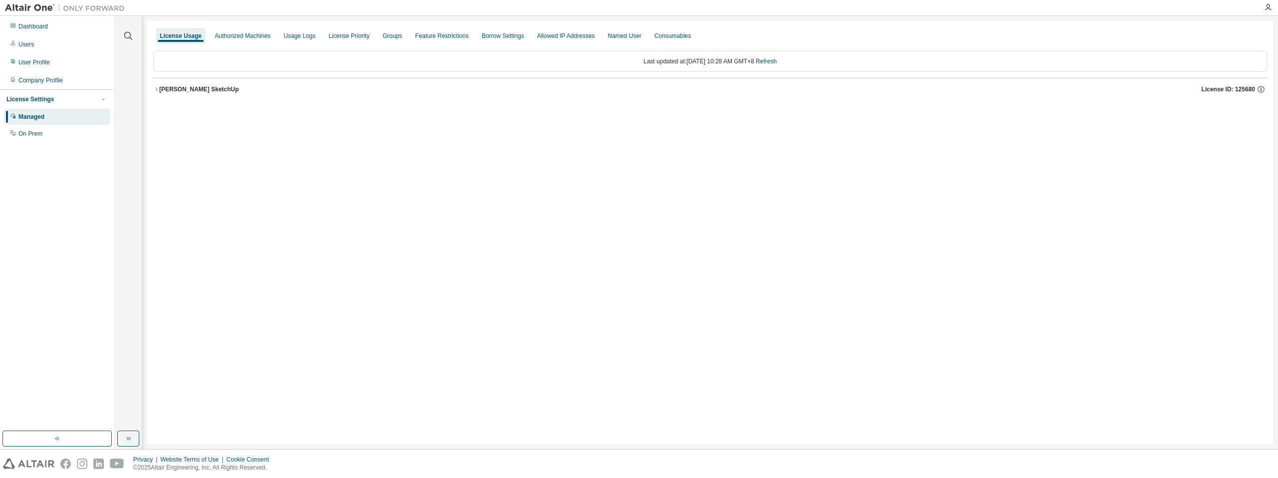
click at [182, 86] on div "[PERSON_NAME] SketchUp" at bounding box center [198, 89] width 79 height 8
click at [1224, 111] on div "Expire date: [DATE]" at bounding box center [1225, 109] width 66 height 9
